Goal: Communication & Community: Answer question/provide support

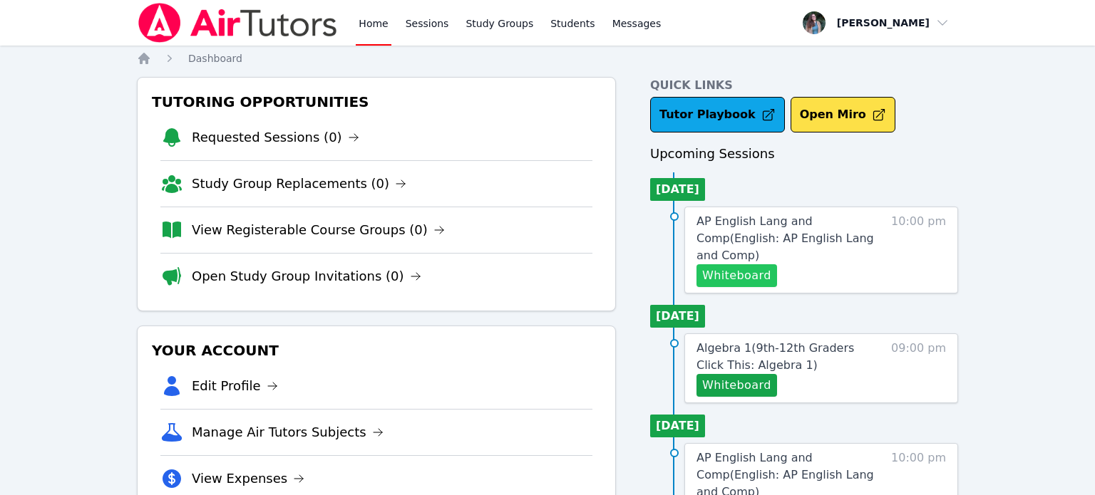
click at [711, 264] on button "Whiteboard" at bounding box center [736, 275] width 81 height 23
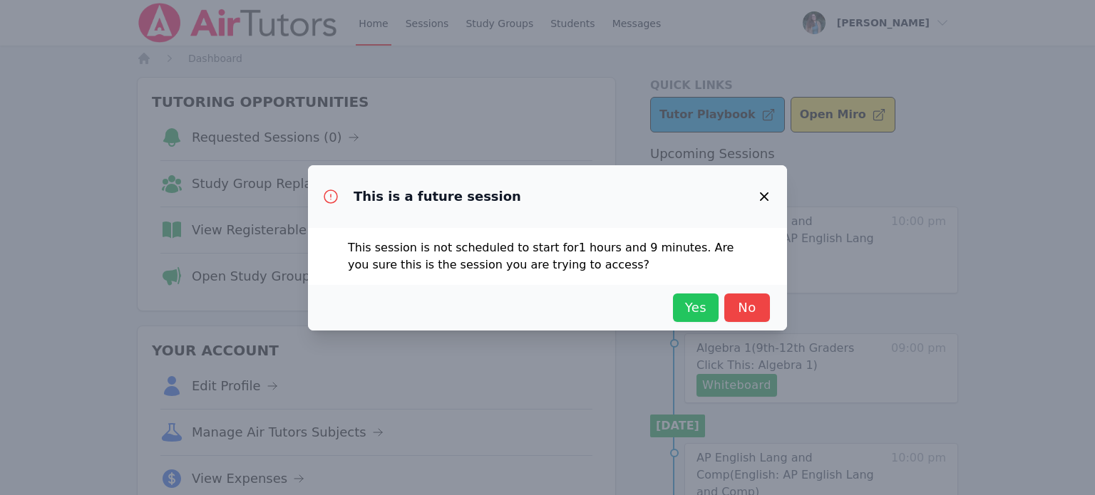
click at [706, 316] on span "Yes" at bounding box center [695, 308] width 31 height 20
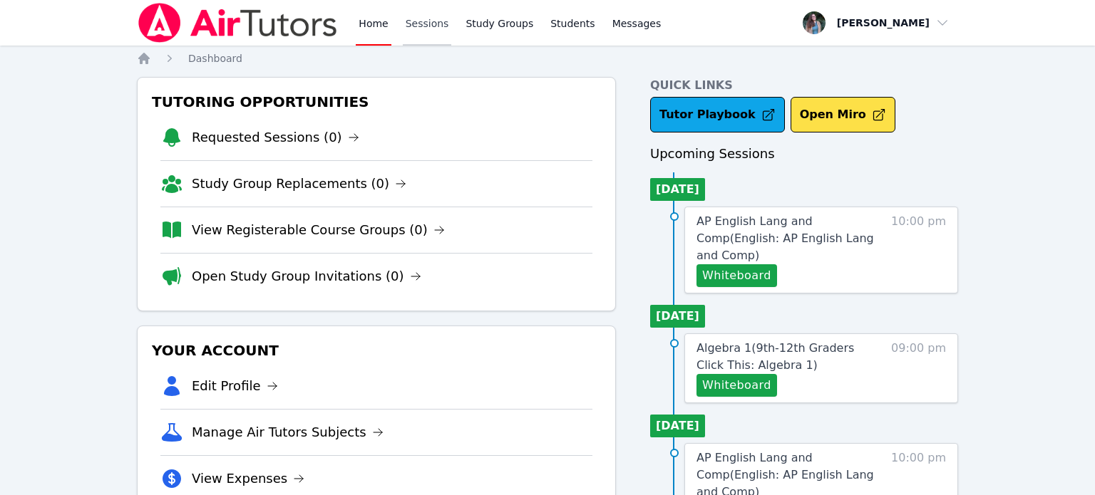
click at [412, 29] on link "Sessions" at bounding box center [427, 23] width 49 height 46
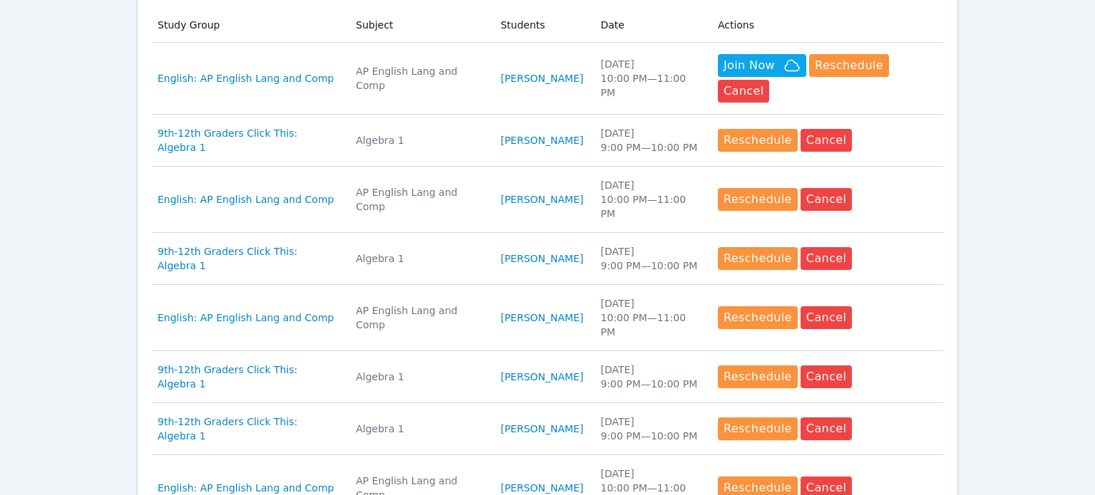
scroll to position [687, 0]
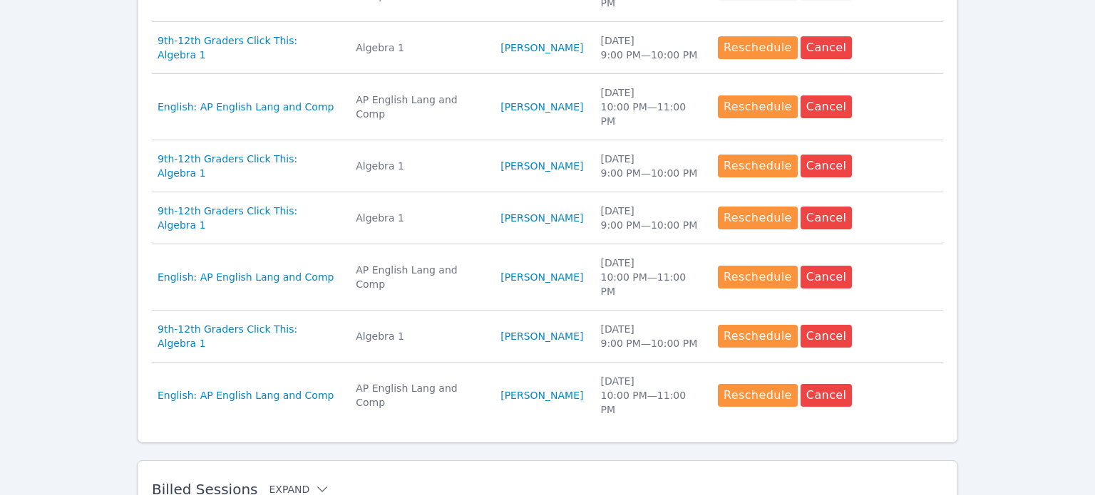
click at [301, 483] on button "Expand" at bounding box center [299, 490] width 61 height 14
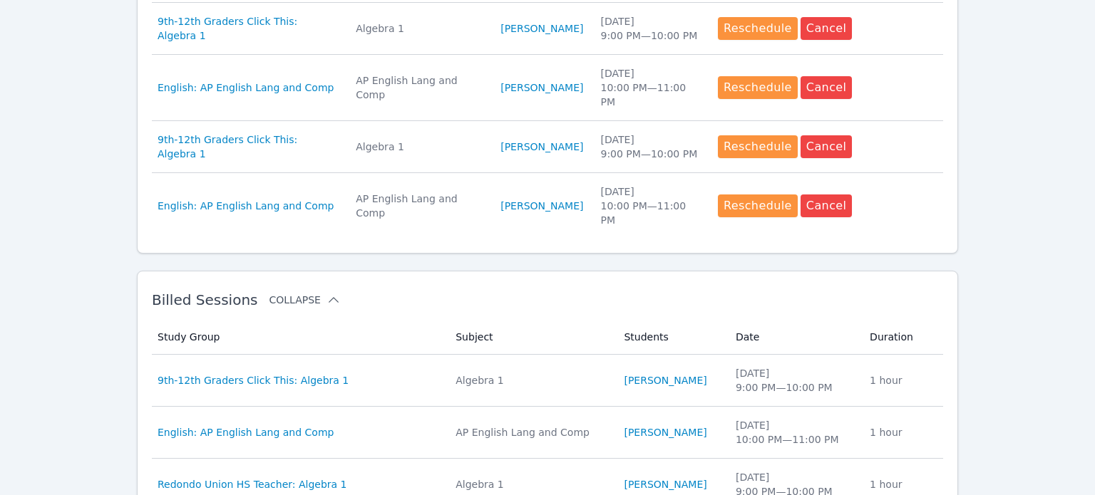
scroll to position [885, 0]
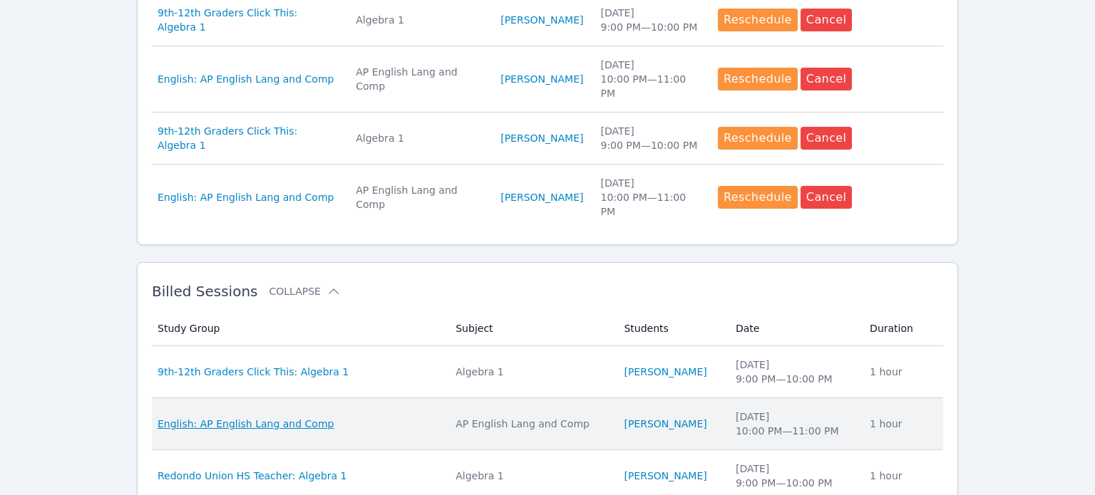
click at [252, 417] on span "English: AP English Lang and Comp" at bounding box center [246, 424] width 176 height 14
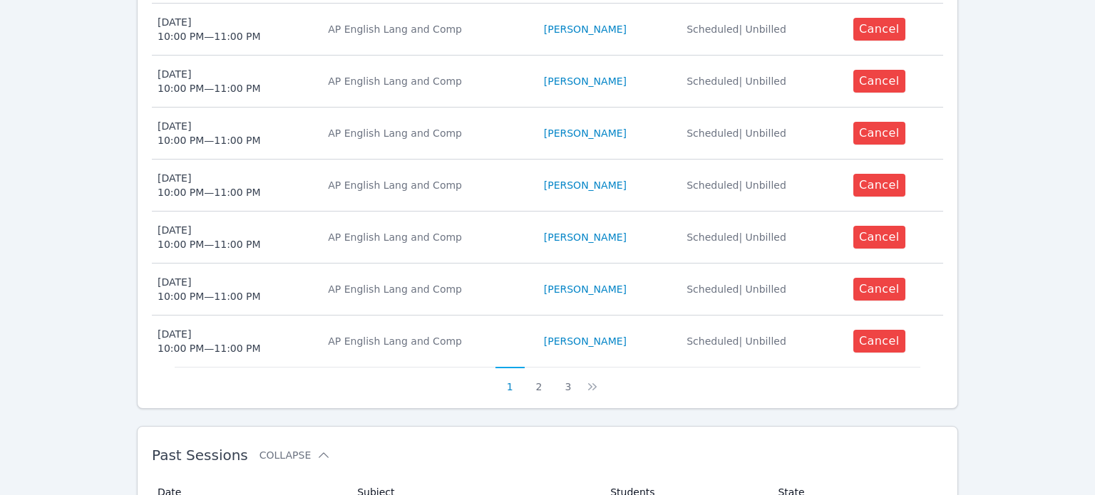
scroll to position [711, 0]
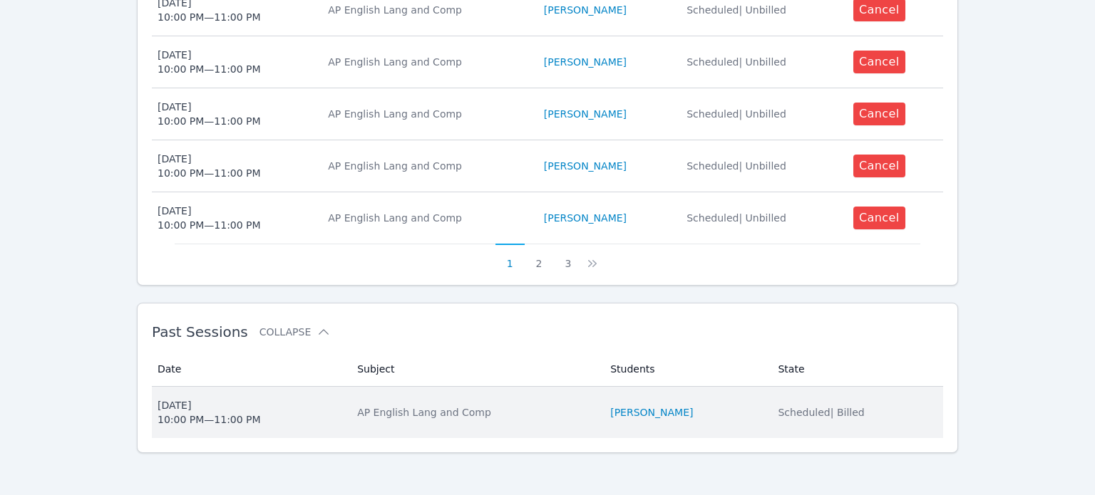
click at [724, 418] on td "Students [PERSON_NAME]" at bounding box center [686, 412] width 168 height 51
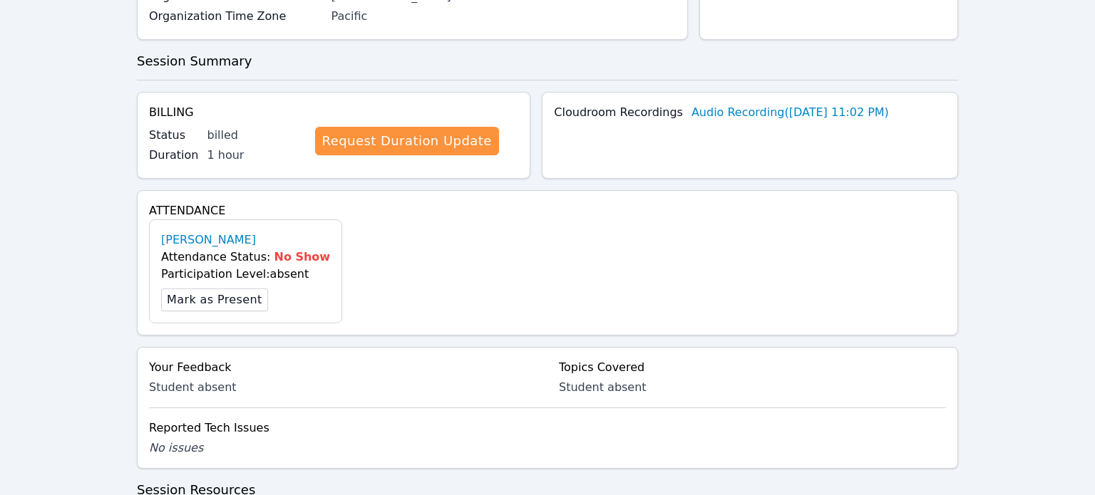
scroll to position [360, 0]
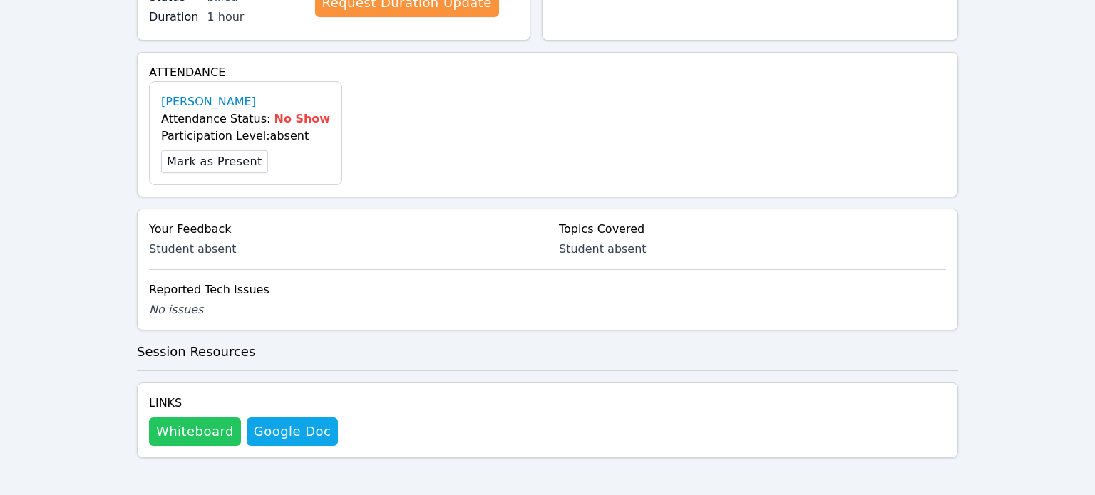
click at [182, 430] on button "Whiteboard" at bounding box center [195, 432] width 92 height 29
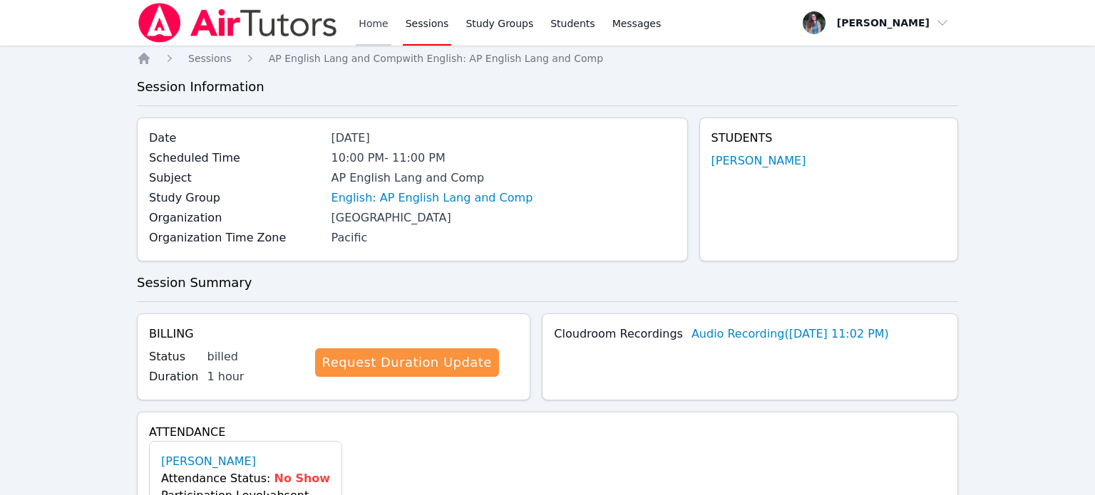
click at [365, 24] on link "Home" at bounding box center [373, 23] width 35 height 46
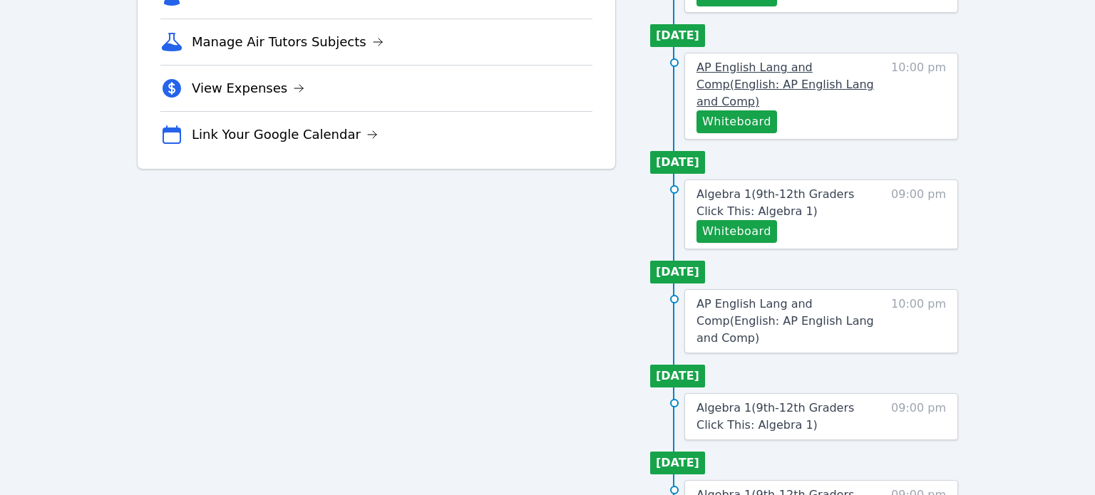
scroll to position [354, 0]
